Goal: Task Accomplishment & Management: Manage account settings

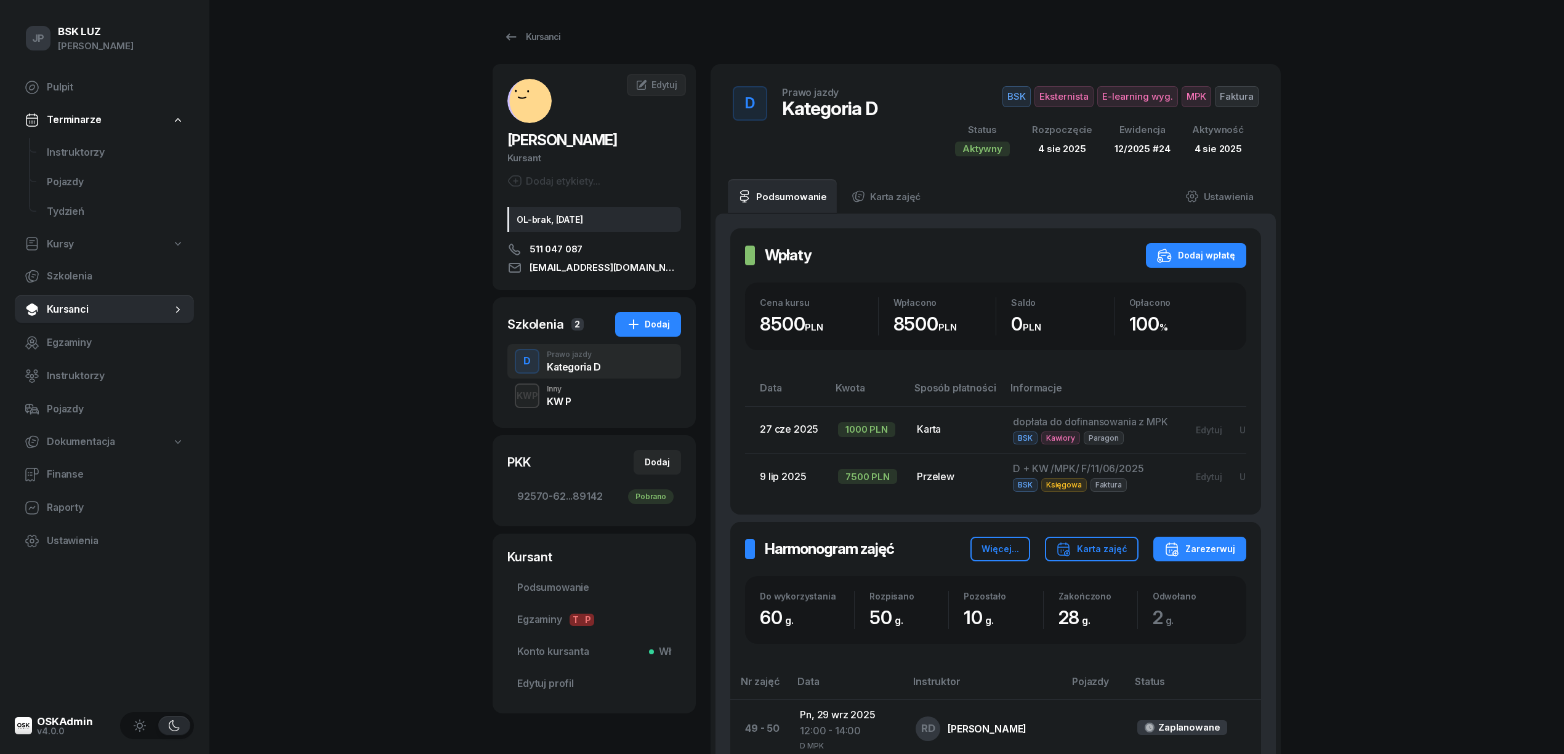
scroll to position [575, 0]
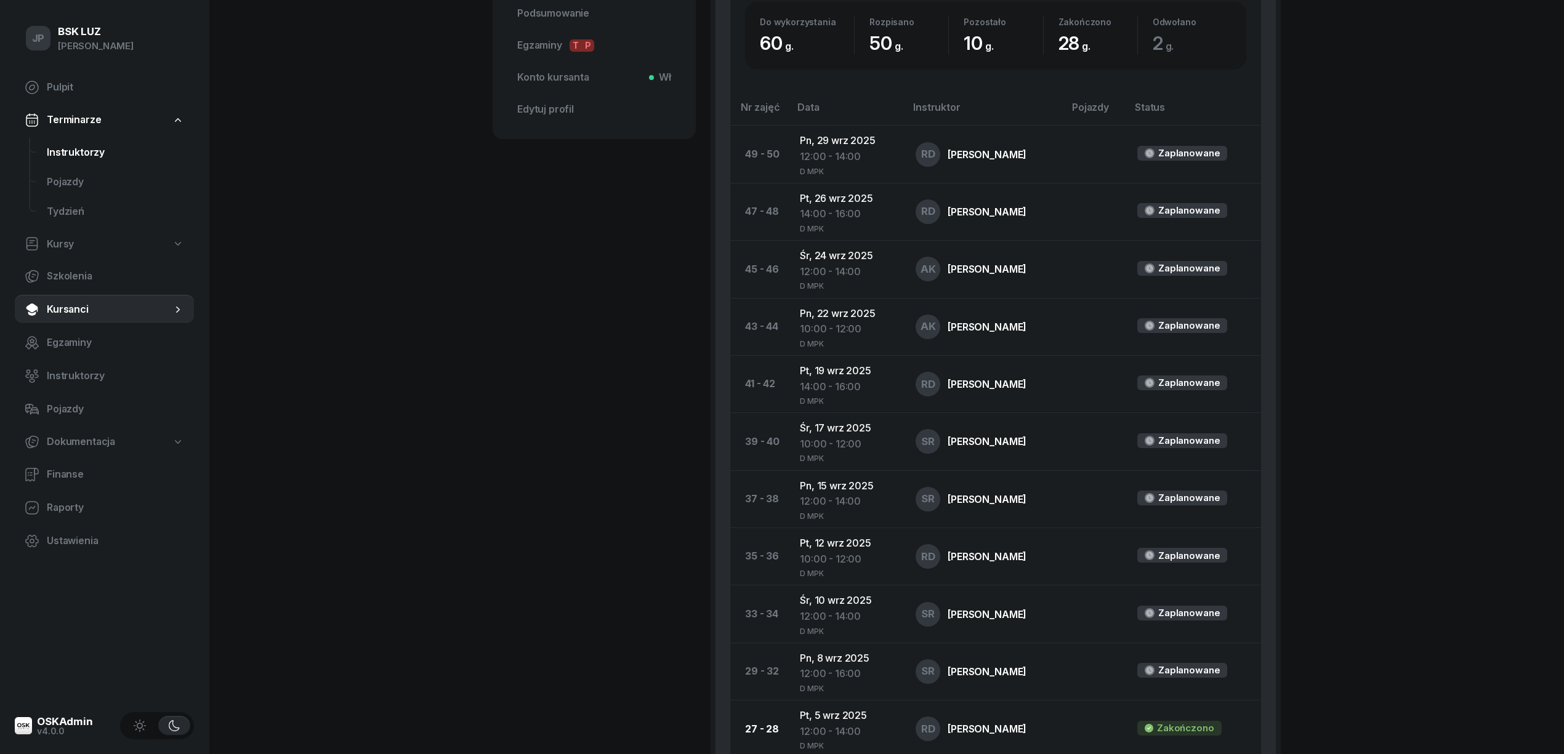
click at [64, 152] on span "Instruktorzy" at bounding box center [115, 153] width 137 height 16
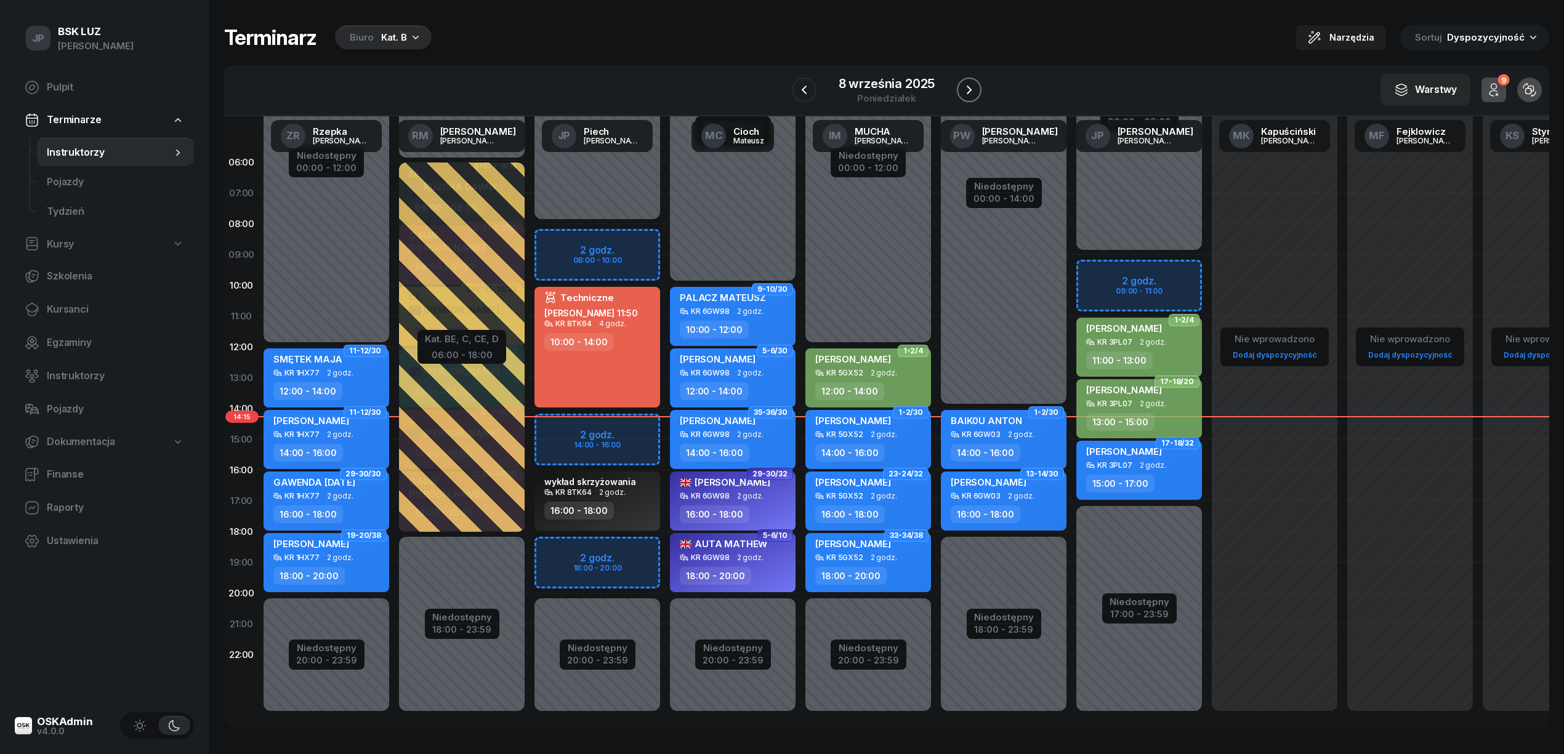
click at [974, 87] on icon "button" at bounding box center [969, 90] width 15 height 15
click at [967, 85] on icon "button" at bounding box center [969, 90] width 15 height 15
